Goal: Information Seeking & Learning: Learn about a topic

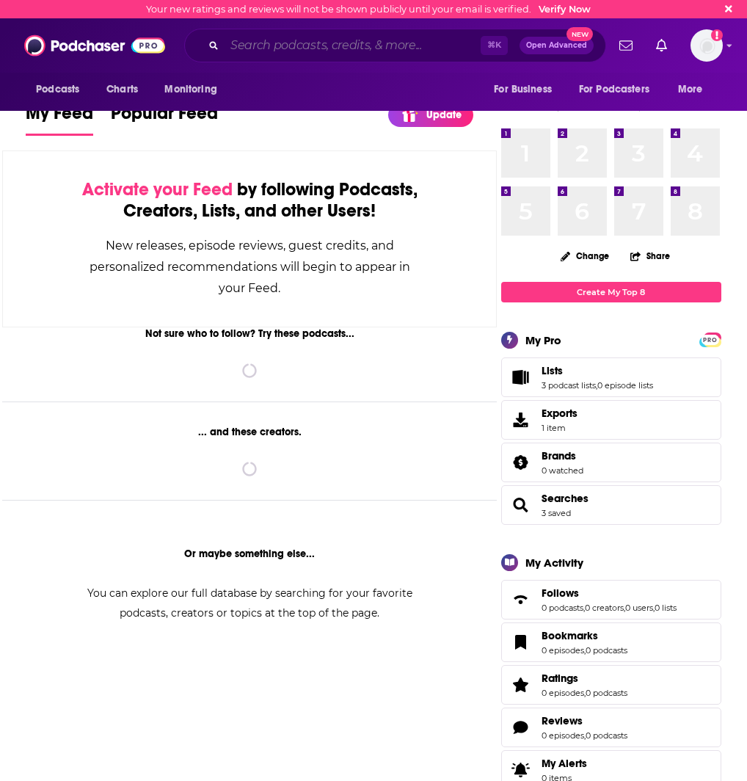
click at [308, 46] on input "Search podcasts, credits, & more..." at bounding box center [353, 45] width 256 height 23
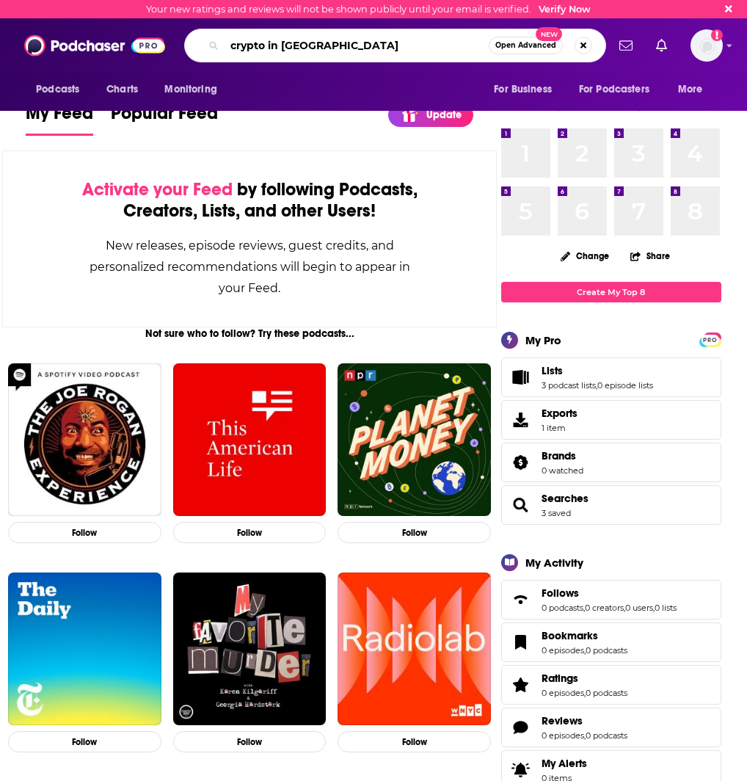
type input "crypto in [GEOGRAPHIC_DATA]"
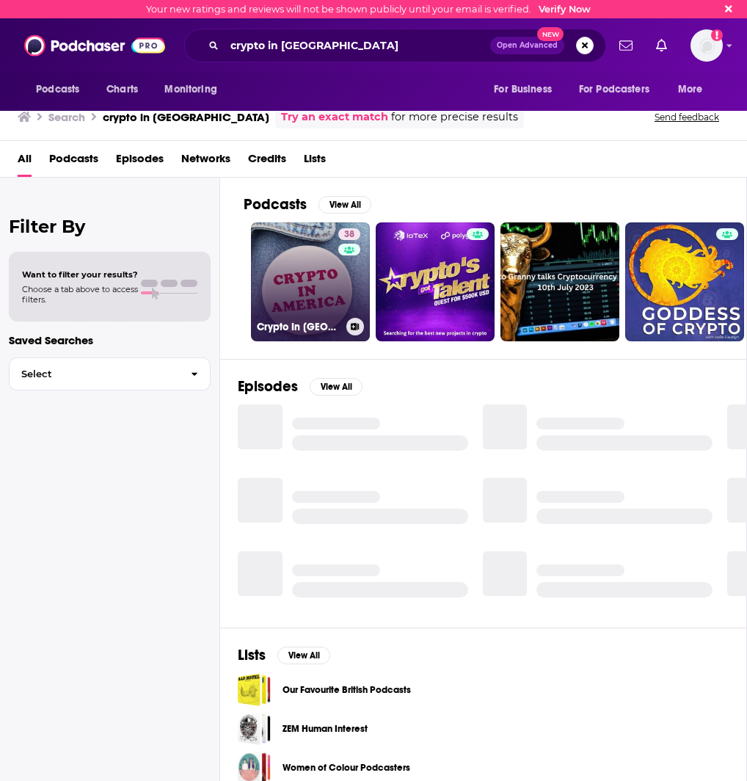
click at [282, 253] on link "38 Crypto In [GEOGRAPHIC_DATA]" at bounding box center [310, 281] width 119 height 119
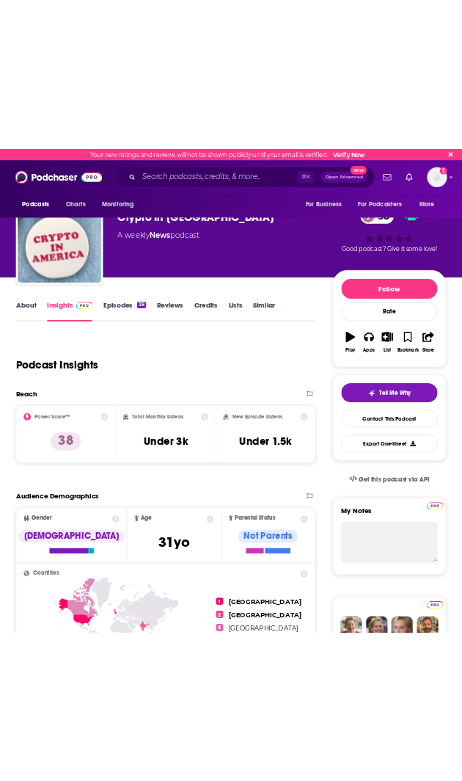
scroll to position [21, 0]
